Goal: Task Accomplishment & Management: Manage account settings

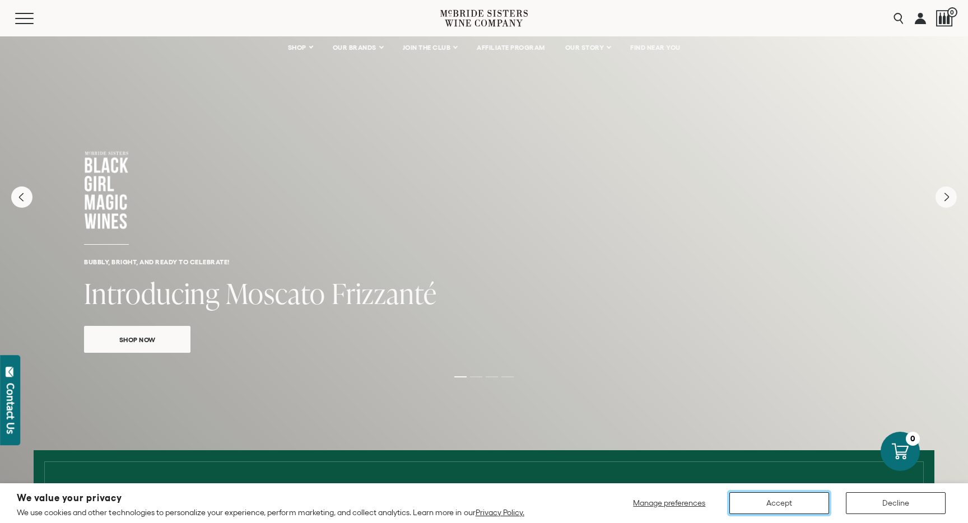
click at [778, 506] on button "Accept" at bounding box center [780, 504] width 100 height 22
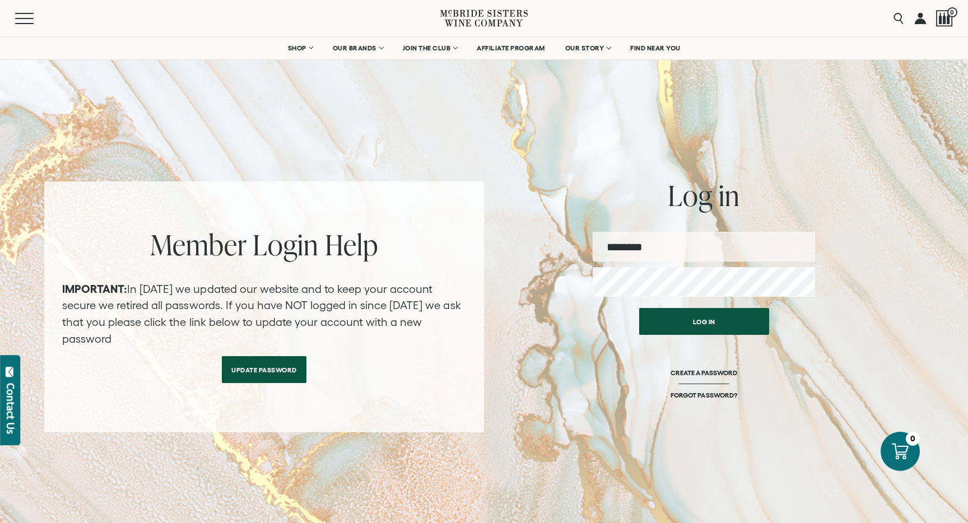
click at [663, 251] on input "email" at bounding box center [704, 247] width 222 height 30
type input "**********"
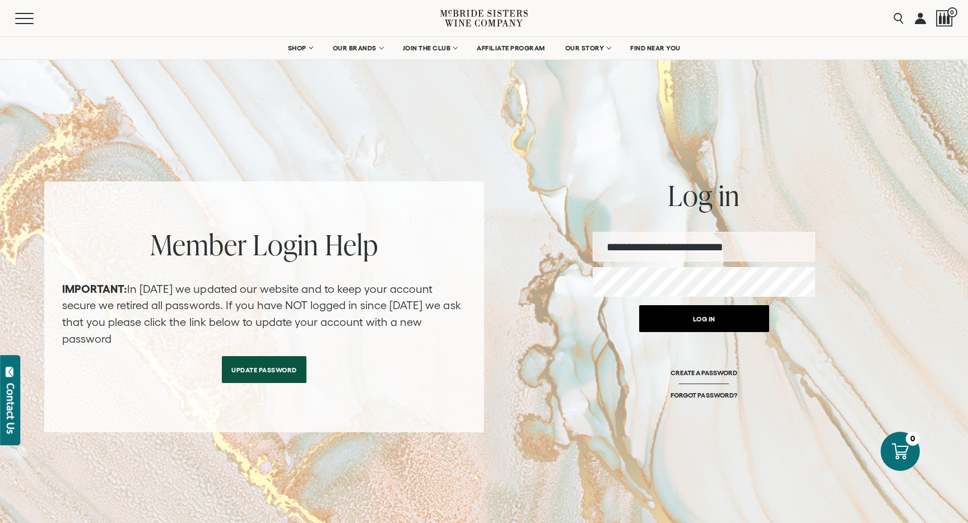
click at [679, 322] on button "Log in" at bounding box center [704, 318] width 130 height 27
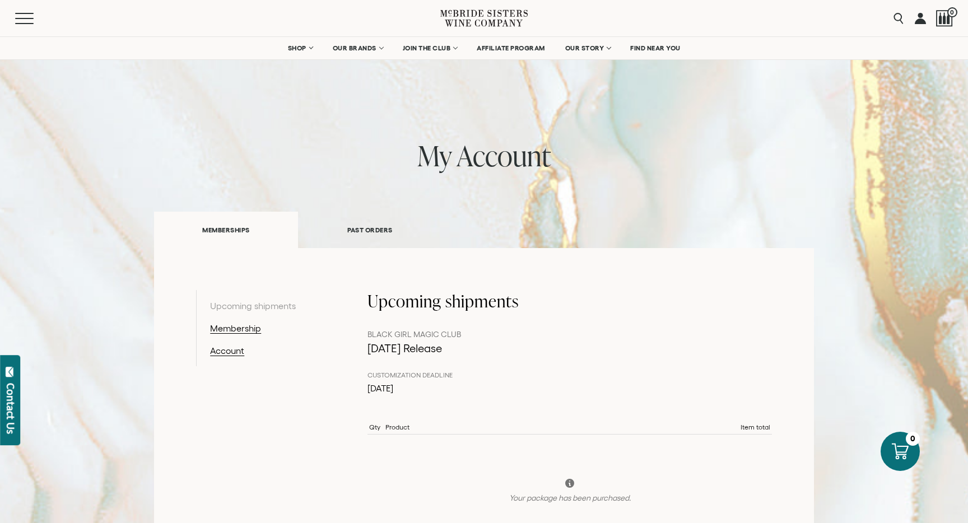
click at [375, 231] on link "PAST ORDERS" at bounding box center [370, 230] width 144 height 39
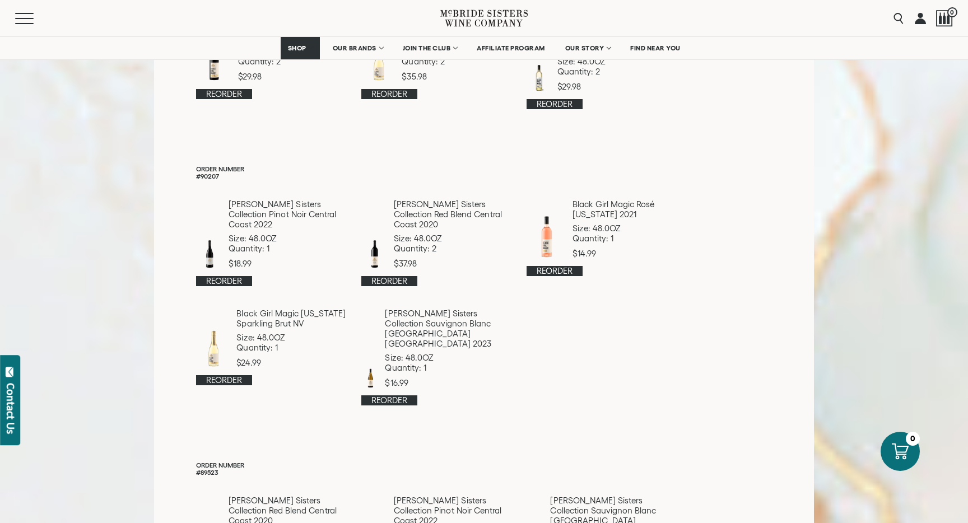
scroll to position [303, 0]
drag, startPoint x: 397, startPoint y: 195, endPoint x: 503, endPoint y: 204, distance: 106.3
click at [503, 204] on p "[PERSON_NAME] Sisters Collection Red Blend Central Coast 2020" at bounding box center [453, 214] width 119 height 30
copy p "[PERSON_NAME] Sisters Collection Red Blend Central Coast 2020"
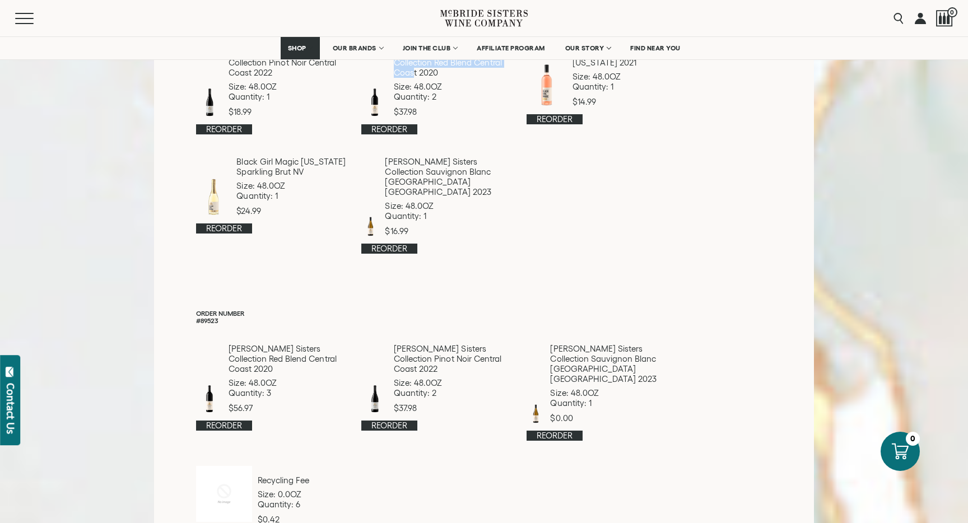
scroll to position [477, 0]
